Goal: Task Accomplishment & Management: Manage account settings

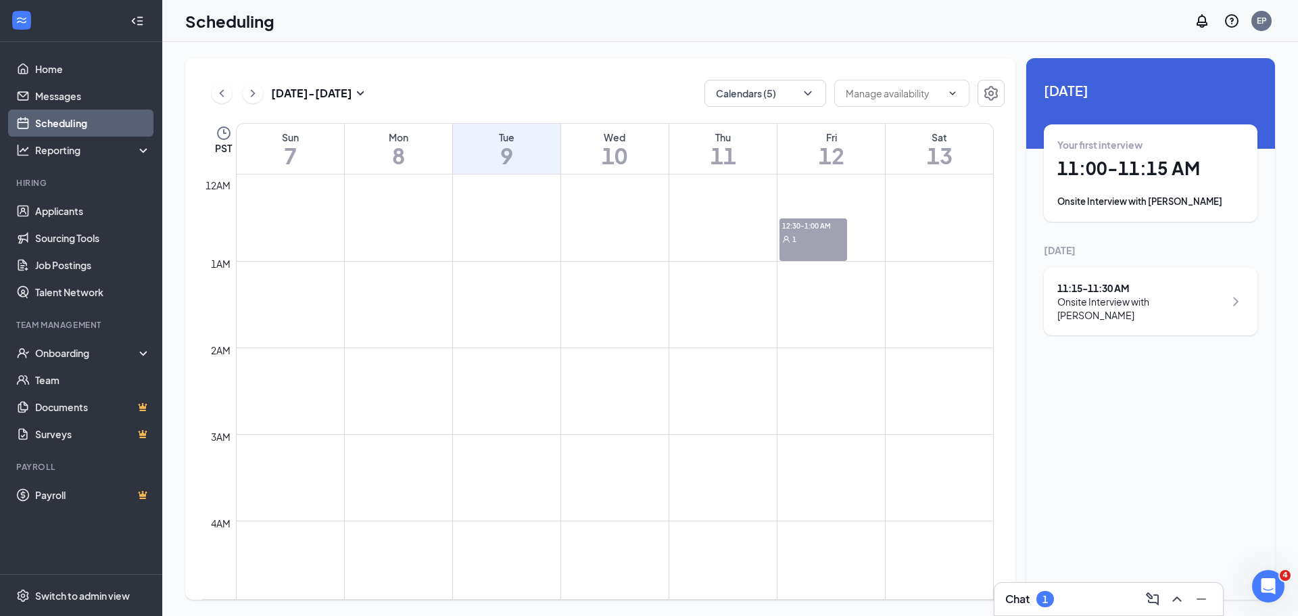
scroll to position [665, 0]
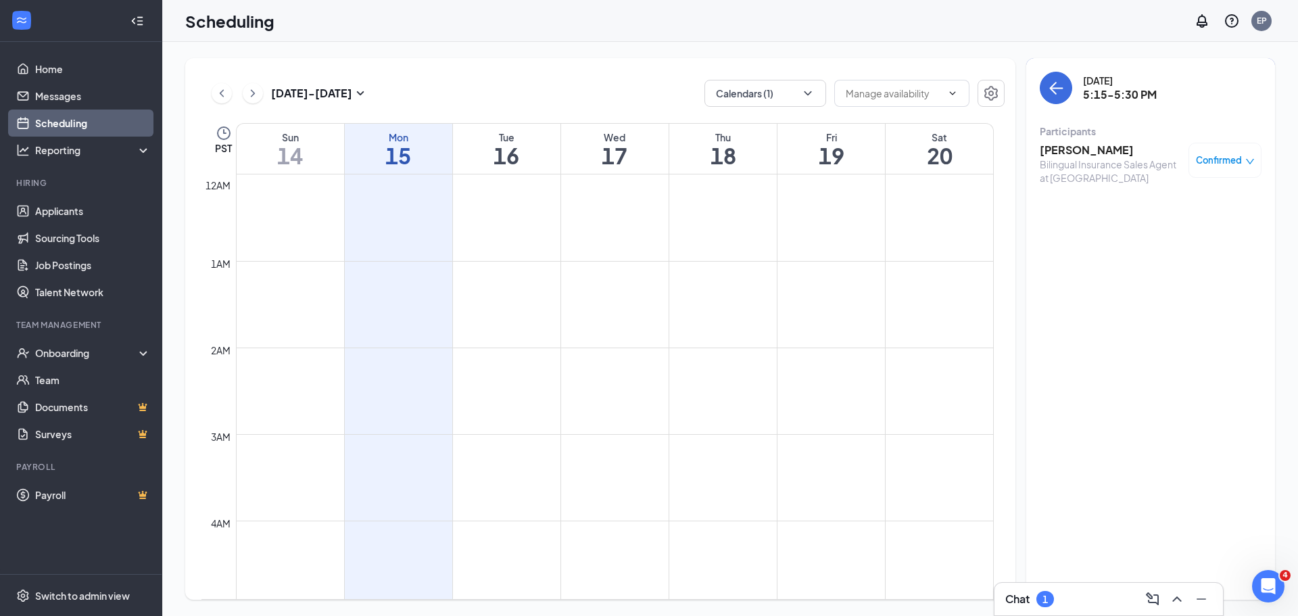
scroll to position [1273, 0]
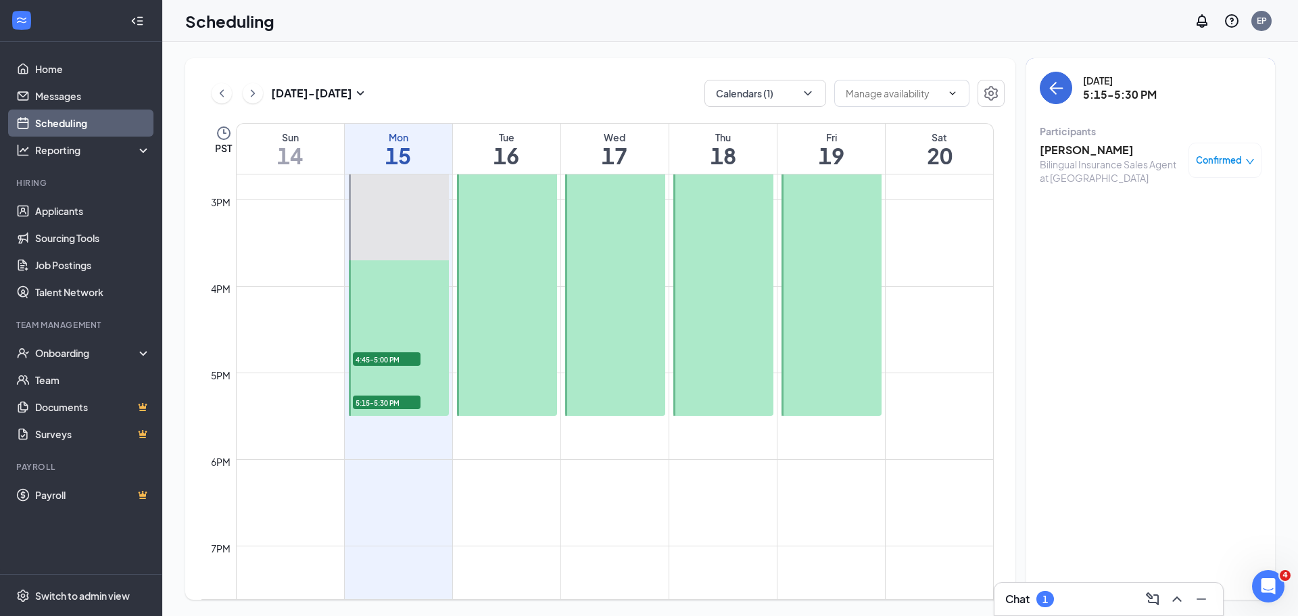
click at [224, 99] on icon "ChevronLeft" at bounding box center [222, 93] width 14 height 16
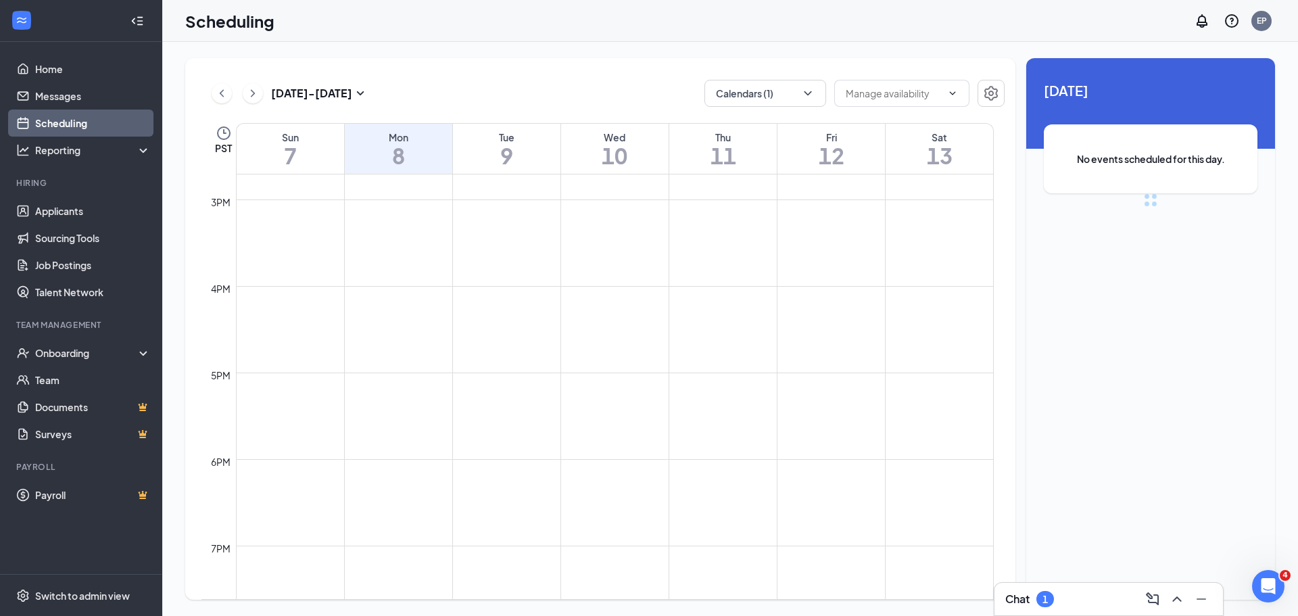
scroll to position [665, 0]
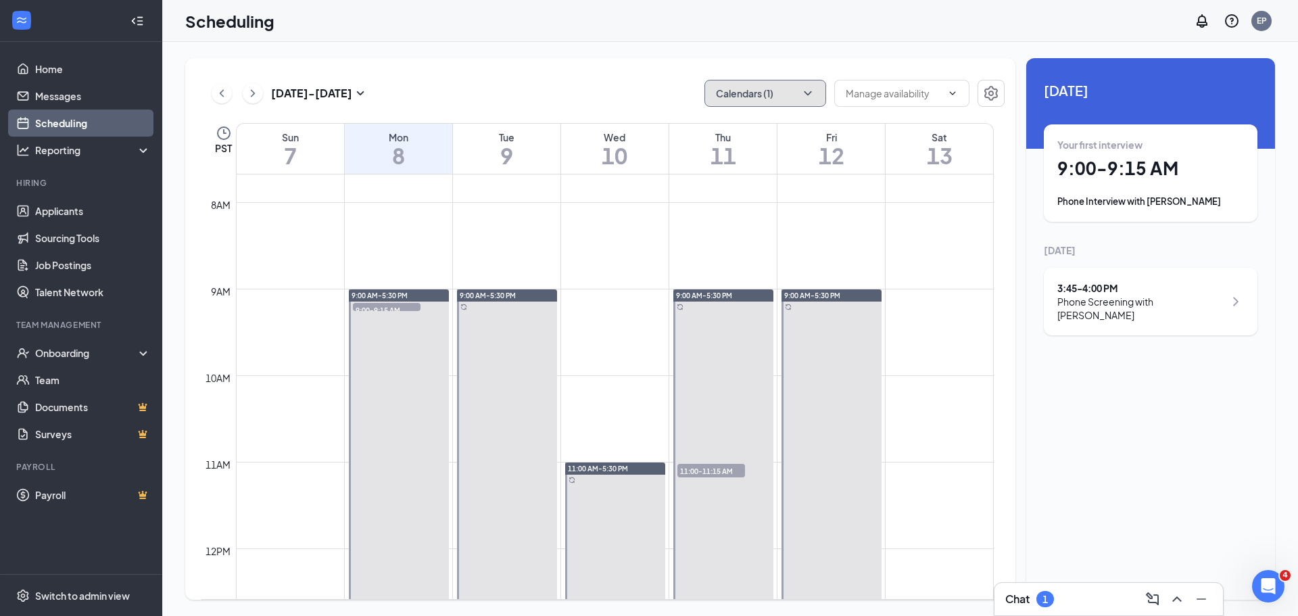
click at [788, 93] on button "Calendars (1)" at bounding box center [766, 93] width 122 height 27
click at [728, 122] on input "All" at bounding box center [729, 125] width 29 height 14
checkbox input "true"
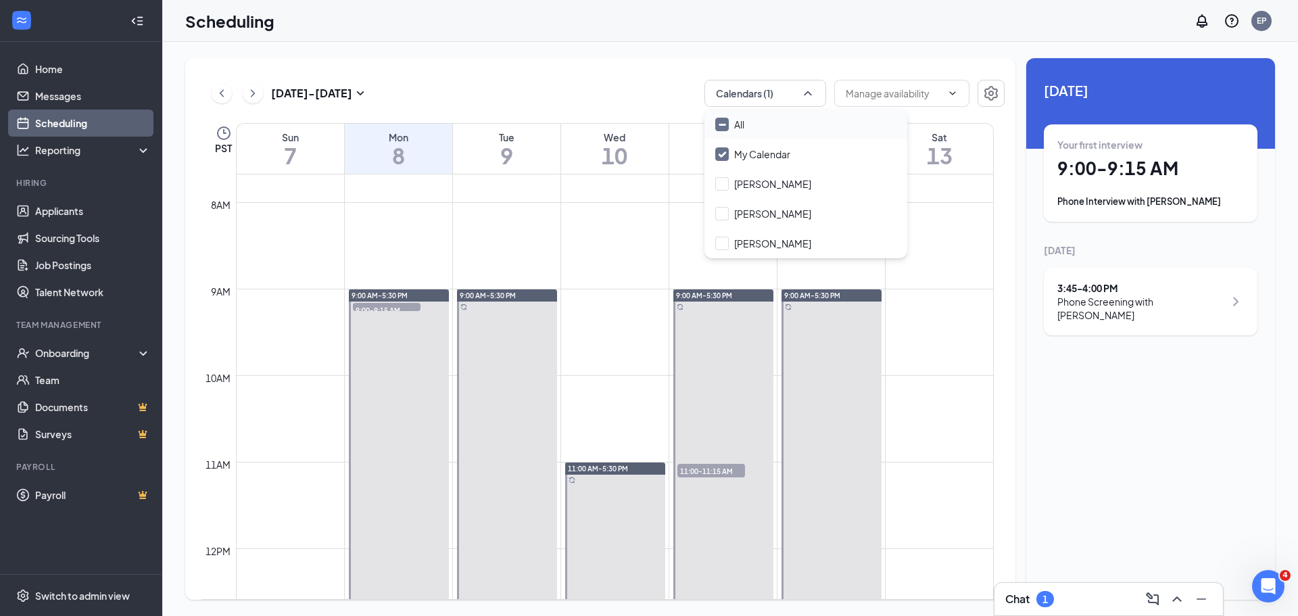
checkbox input "true"
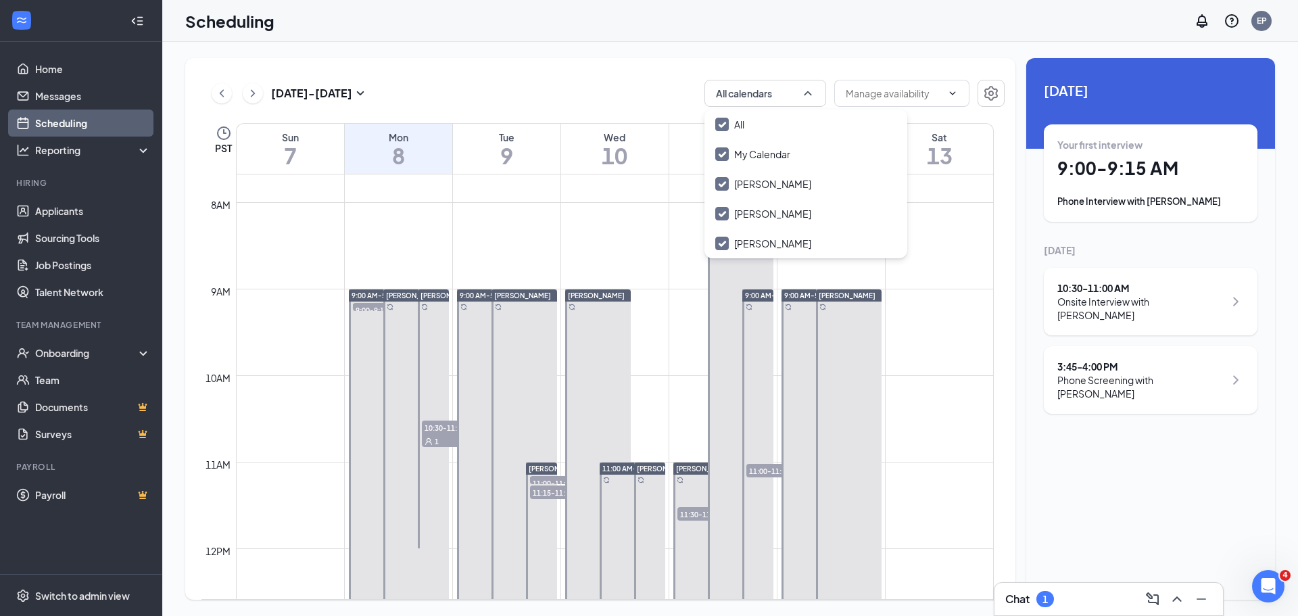
click at [590, 47] on div "Sep 7 - Sep 13 All calendars PST Sun 7 Mon 8 Tue 9 Wed 10 Thu 11 Fri 12 Sat 13 …" at bounding box center [730, 329] width 1136 height 574
click at [250, 95] on icon "ChevronRight" at bounding box center [253, 93] width 14 height 16
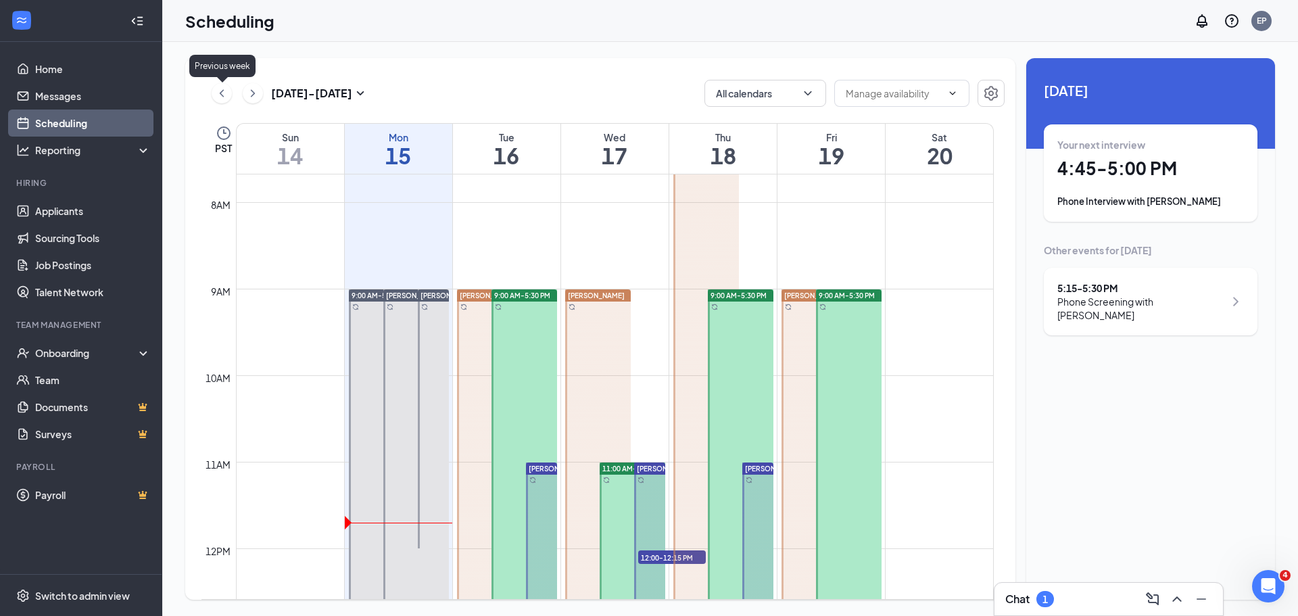
click at [220, 96] on icon "ChevronLeft" at bounding box center [222, 93] width 14 height 16
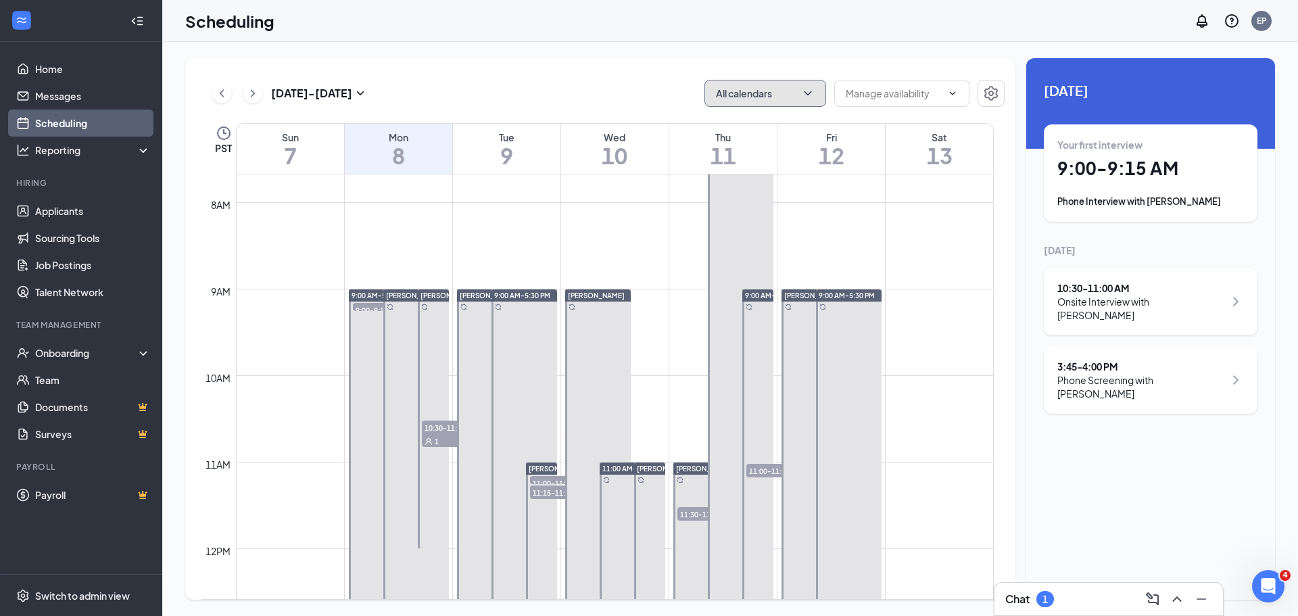
click at [744, 85] on button "All calendars" at bounding box center [766, 93] width 122 height 27
click at [756, 40] on div "Scheduling EP" at bounding box center [730, 21] width 1136 height 42
click at [733, 144] on h1 "11" at bounding box center [723, 155] width 108 height 23
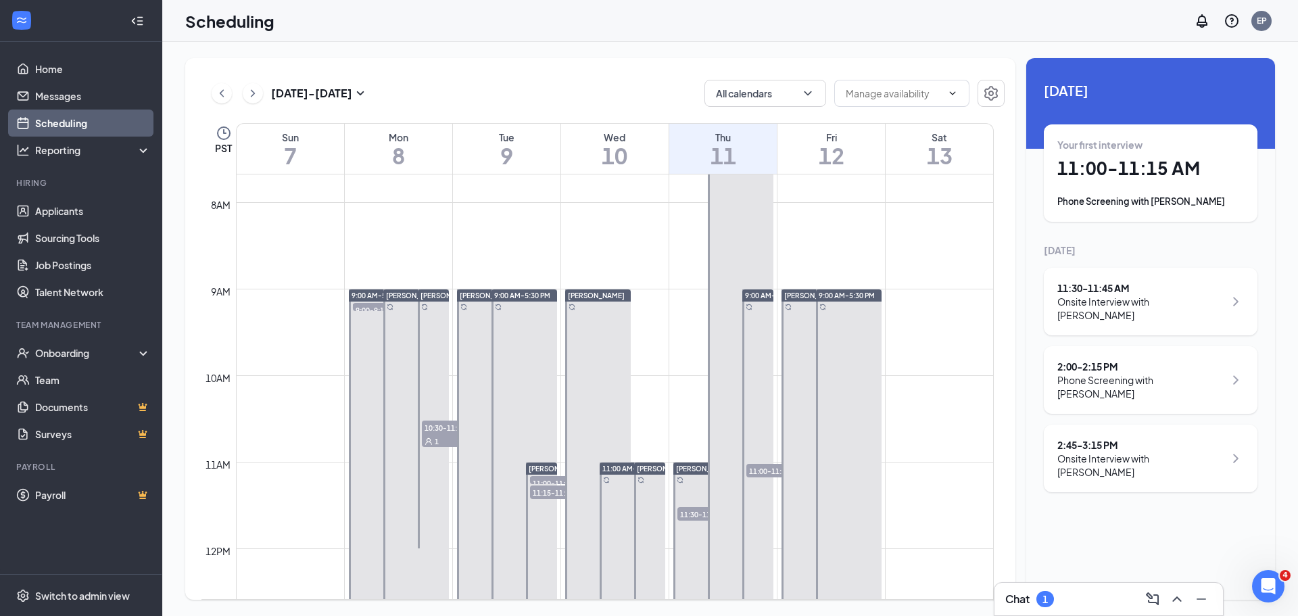
click at [1099, 438] on div "2:45 - 3:15 PM" at bounding box center [1140, 445] width 167 height 14
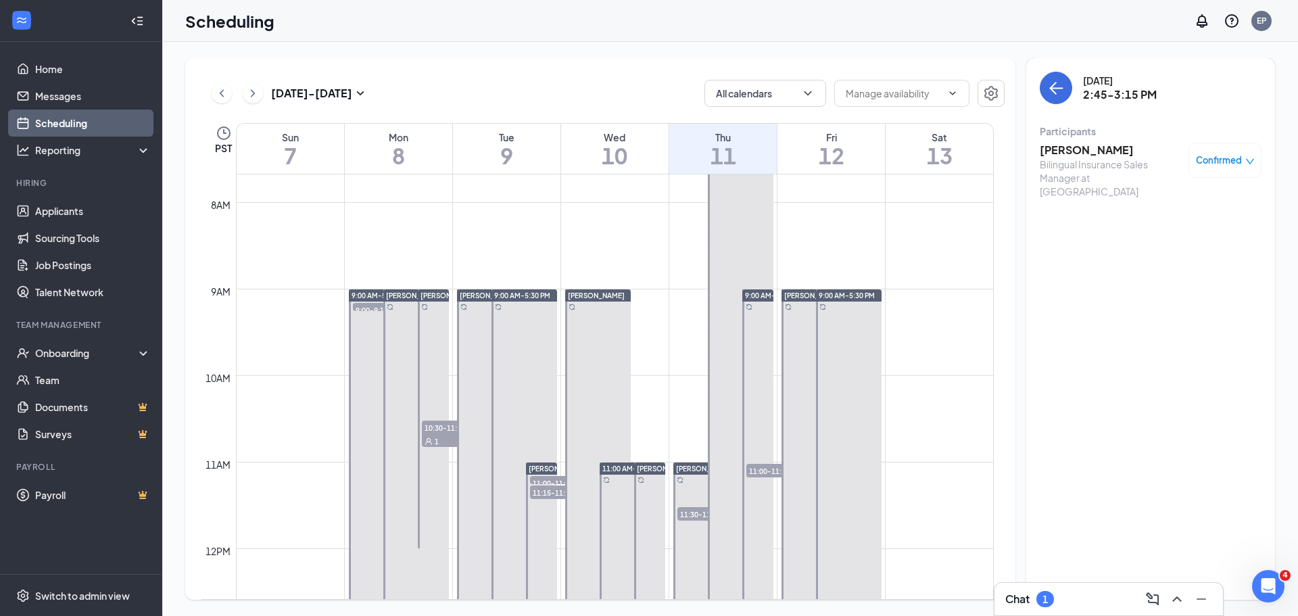
click at [1112, 154] on h3 "Emanuel Camargo" at bounding box center [1111, 150] width 142 height 15
